Goal: Information Seeking & Learning: Learn about a topic

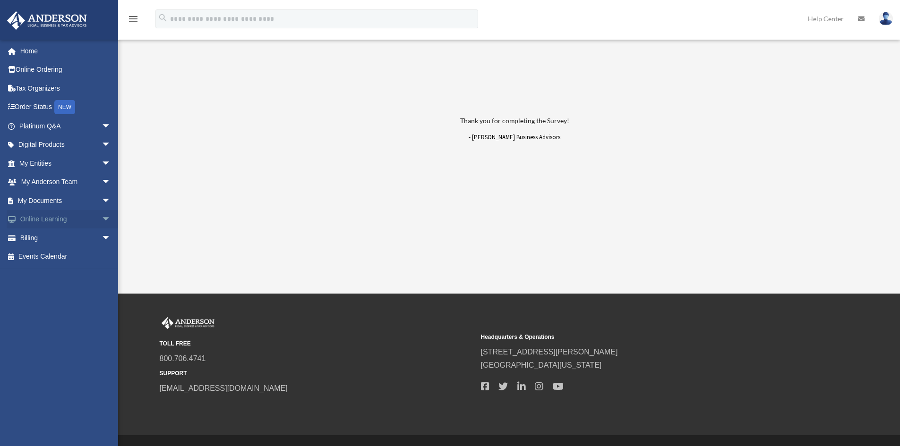
click at [102, 219] on span "arrow_drop_down" at bounding box center [111, 219] width 19 height 19
click at [56, 241] on link "Courses" at bounding box center [69, 238] width 112 height 19
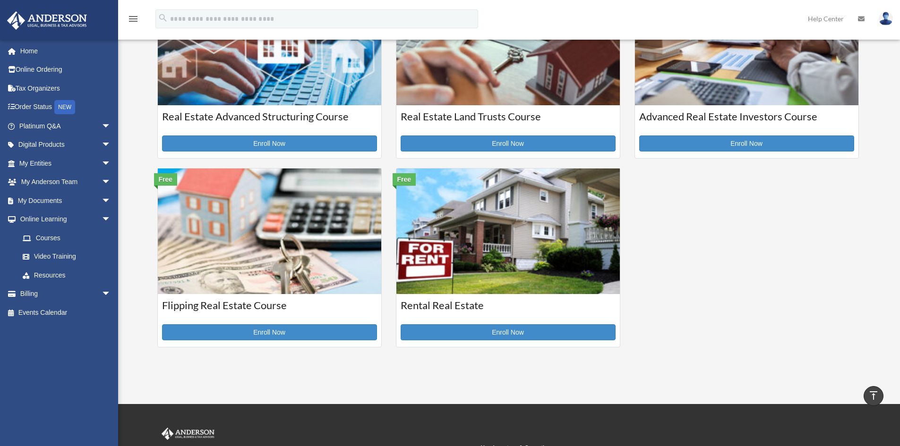
scroll to position [409, 0]
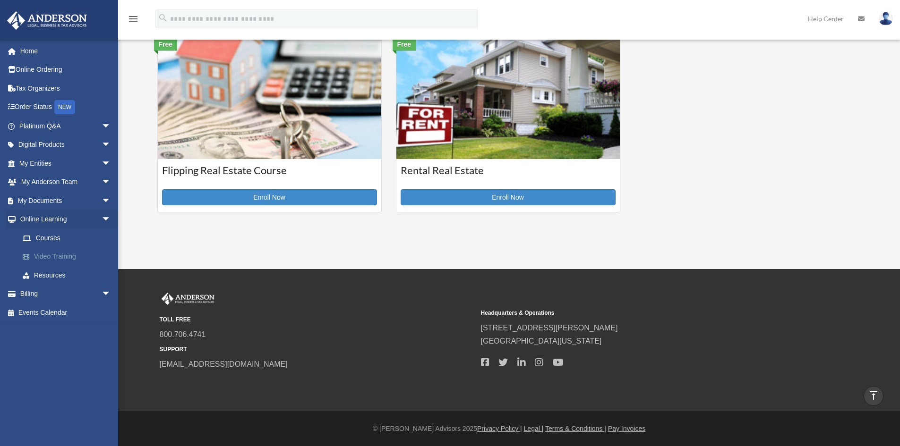
click at [44, 257] on link "Video Training" at bounding box center [69, 256] width 112 height 19
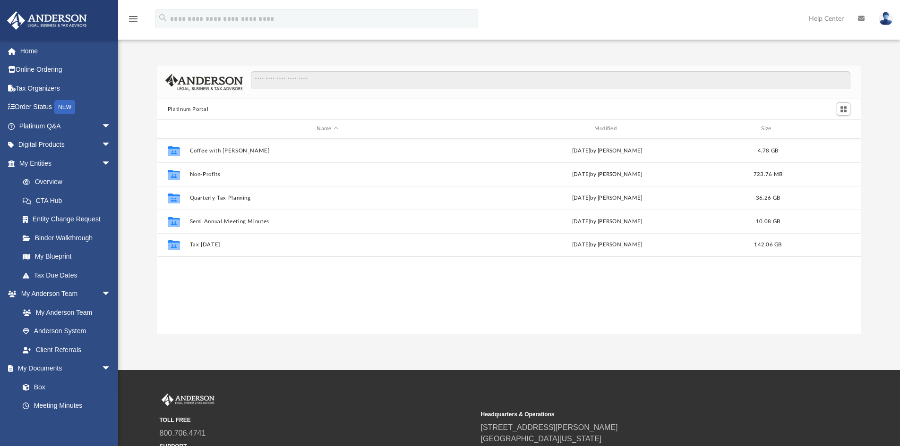
scroll to position [208, 696]
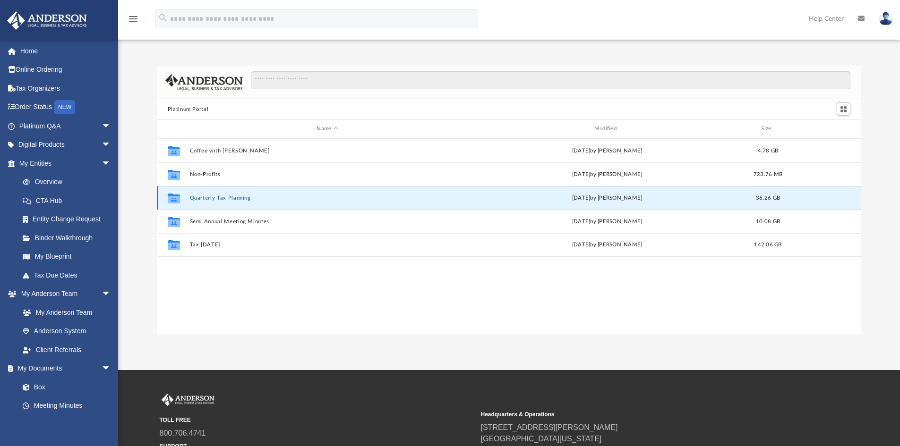
click at [233, 198] on button "Quarterly Tax Planning" at bounding box center [326, 198] width 275 height 6
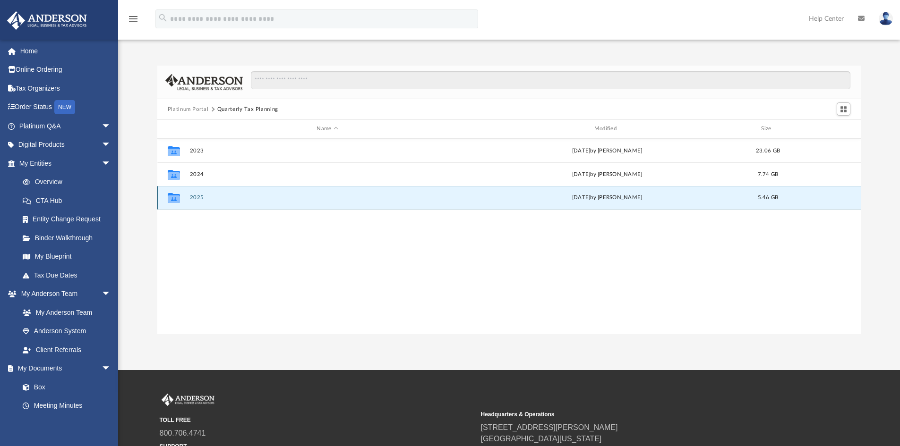
click at [199, 199] on button "2025" at bounding box center [326, 198] width 275 height 6
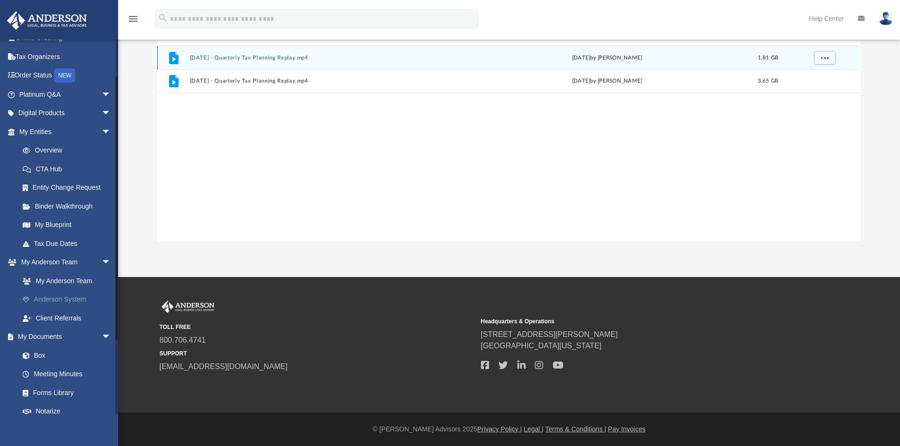
scroll to position [10, 0]
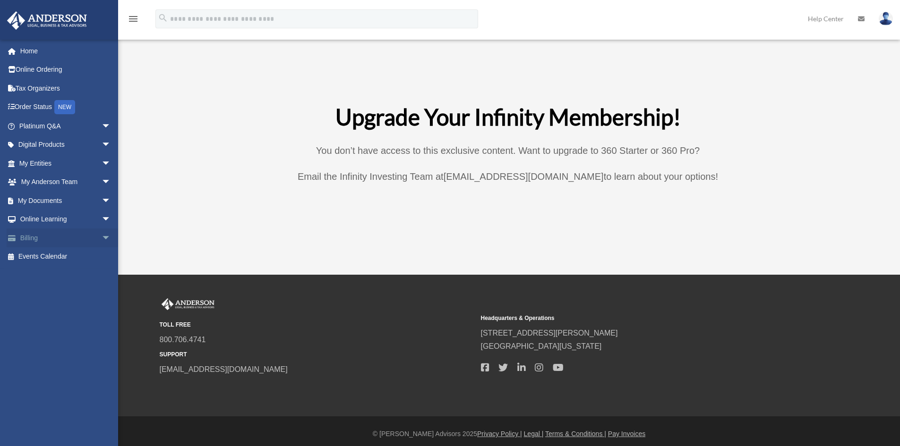
click at [102, 237] on span "arrow_drop_down" at bounding box center [111, 238] width 19 height 19
click at [102, 221] on span "arrow_drop_down" at bounding box center [111, 219] width 19 height 19
click at [43, 275] on link "Resources" at bounding box center [69, 275] width 112 height 19
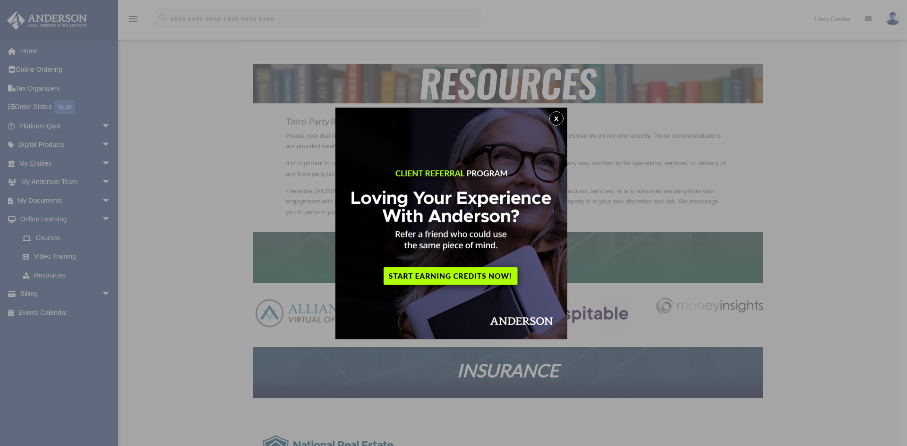
click at [556, 117] on button "x" at bounding box center [556, 118] width 14 height 14
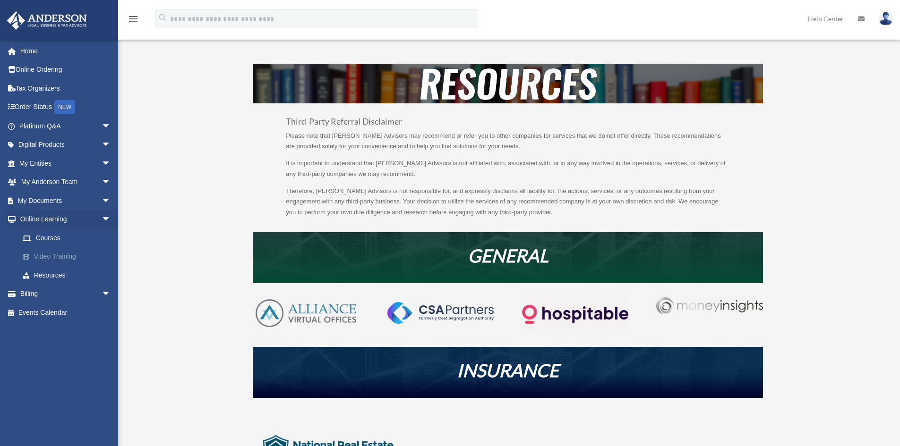
click at [55, 258] on link "Video Training" at bounding box center [69, 256] width 112 height 19
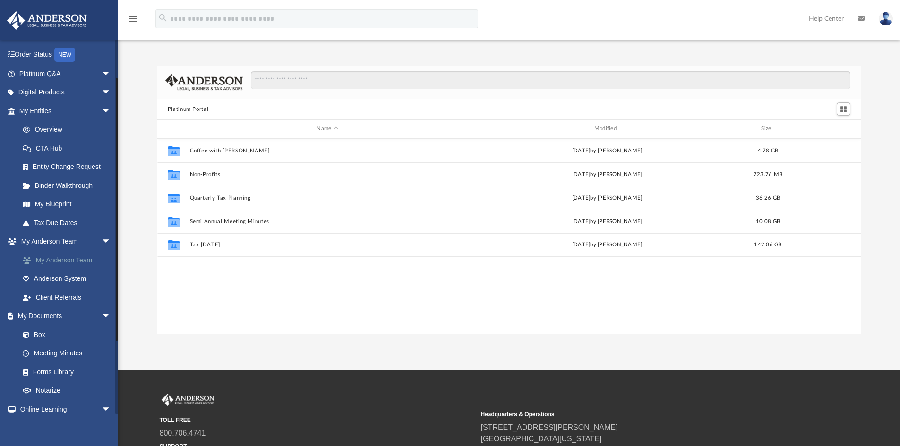
scroll to position [10, 0]
